Goal: Information Seeking & Learning: Learn about a topic

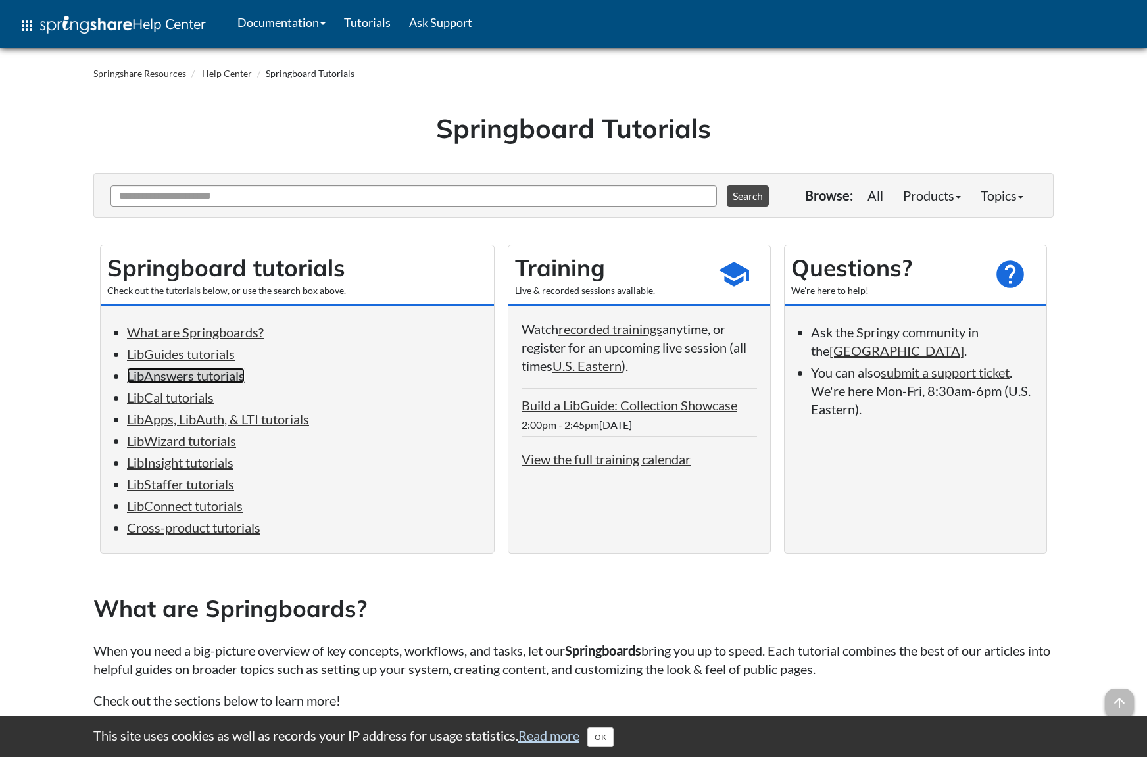
click at [178, 378] on link "LibAnswers tutorials" at bounding box center [186, 376] width 118 height 16
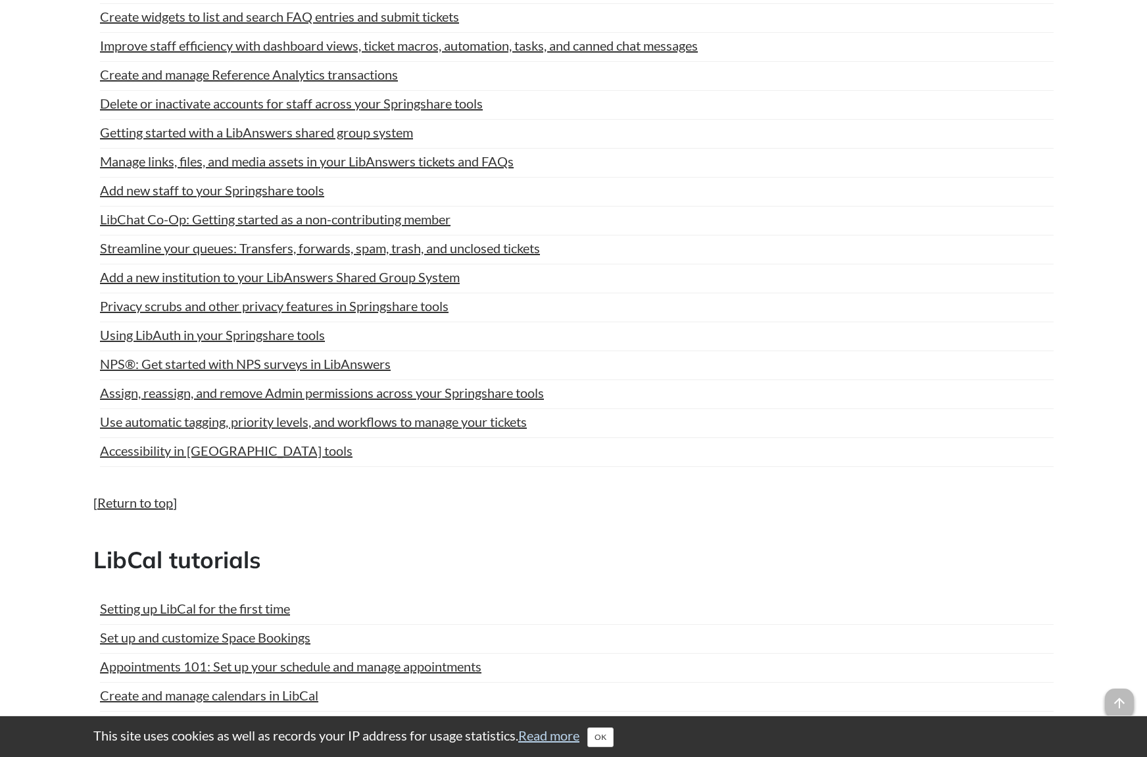
scroll to position [1252, 0]
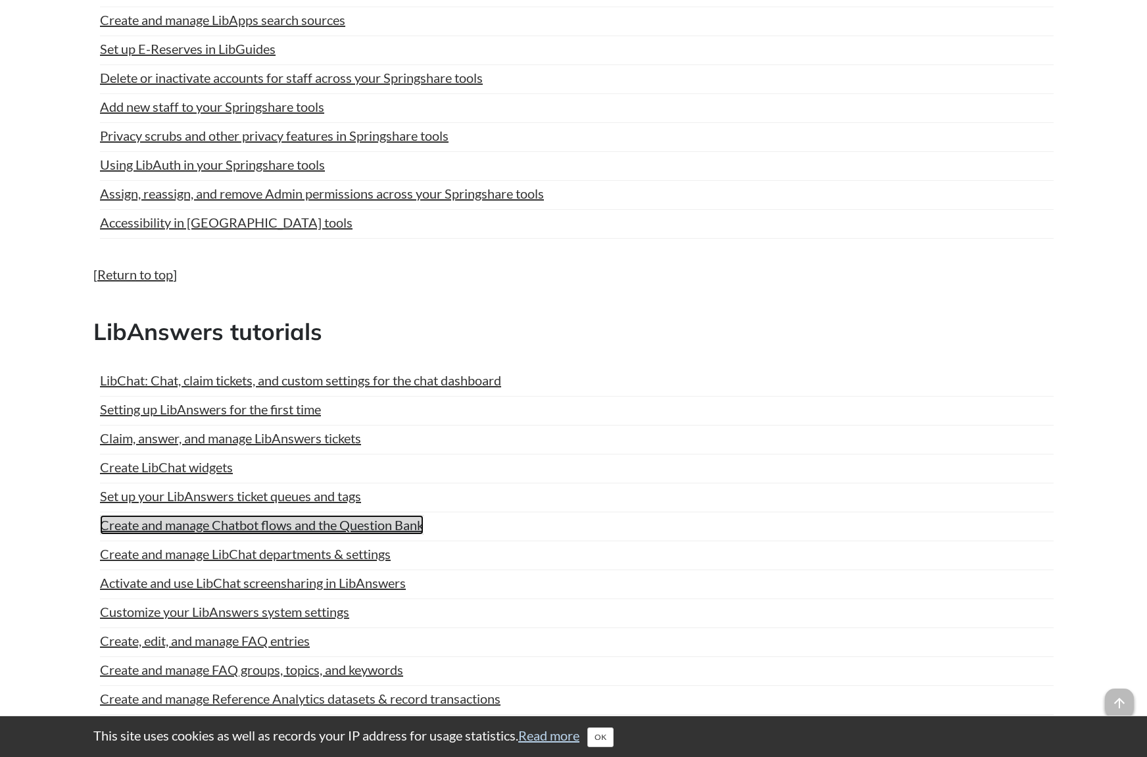
click at [365, 524] on link "Create and manage Chatbot flows and the Question Bank" at bounding box center [262, 525] width 324 height 20
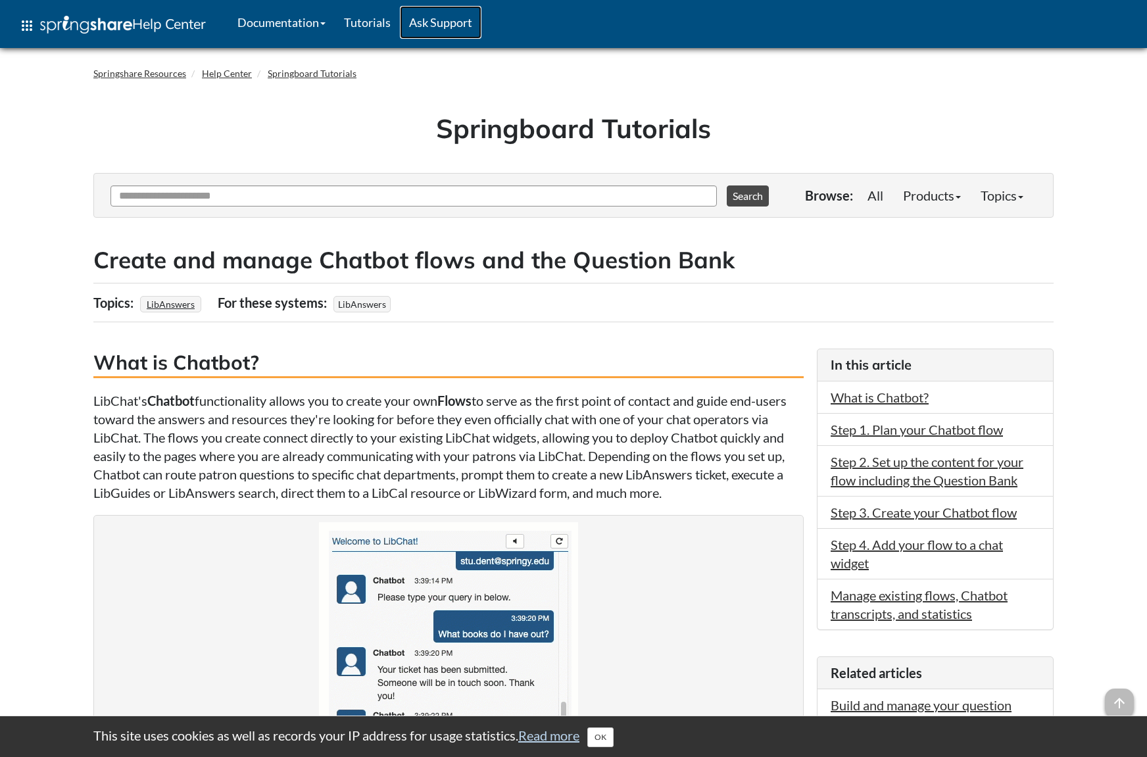
click at [450, 24] on link "Ask Support" at bounding box center [441, 22] width 82 height 33
